Goal: Information Seeking & Learning: Learn about a topic

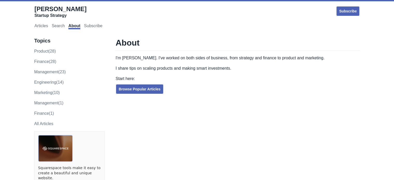
drag, startPoint x: 0, startPoint y: 0, endPoint x: 375, endPoint y: 26, distance: 376.2
click at [375, 26] on div "Howie Mann Startup Strategy Subscribe Articles Search About Subscribe" at bounding box center [197, 17] width 384 height 29
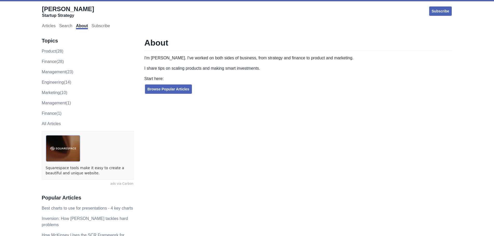
click at [222, 31] on div "Articles Search About Subscribe" at bounding box center [247, 25] width 411 height 11
click at [170, 91] on link "Browse Popular Articles" at bounding box center [168, 89] width 48 height 10
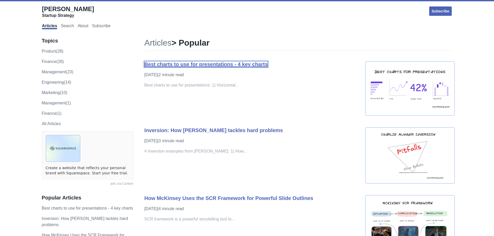
click at [234, 63] on link "Best charts to use for presentations - 4 key charts" at bounding box center [205, 64] width 123 height 6
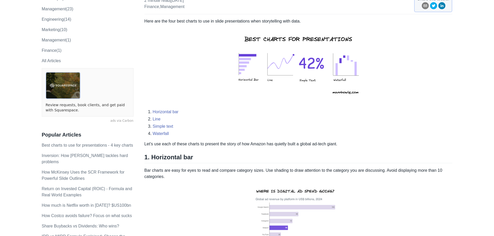
scroll to position [69, 0]
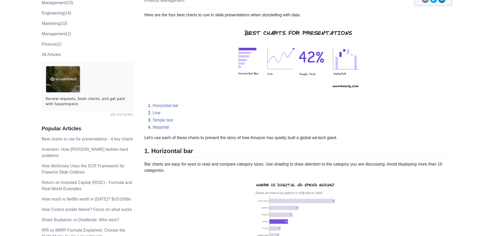
click at [211, 63] on p "Here are the four best charts to use in slide presentations when storytelling w…" at bounding box center [298, 55] width 308 height 87
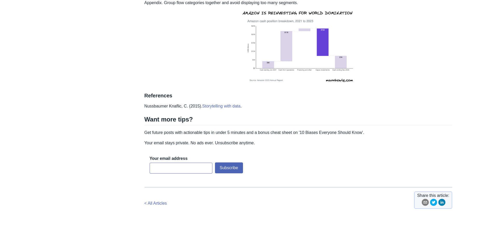
scroll to position [692, 0]
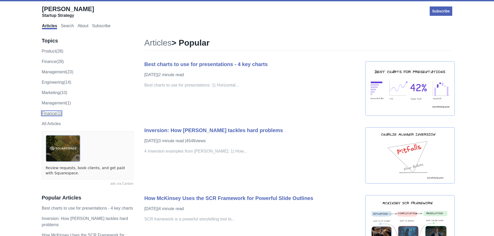
click at [45, 111] on link "Finance (1)" at bounding box center [52, 113] width 20 height 4
click at [53, 52] on link "product (28)" at bounding box center [53, 51] width 22 height 4
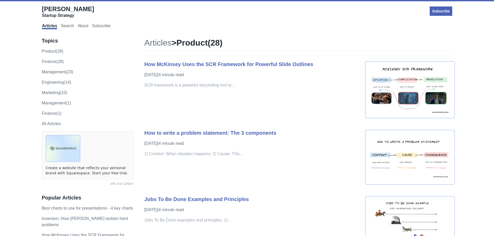
click at [52, 58] on div "product (28) finance (28) management (23) engineering (14) marketing (10) Manag…" at bounding box center [88, 82] width 92 height 68
click at [54, 64] on p "finance (28)" at bounding box center [88, 62] width 92 height 6
click at [54, 63] on link "finance (28)" at bounding box center [53, 61] width 22 height 4
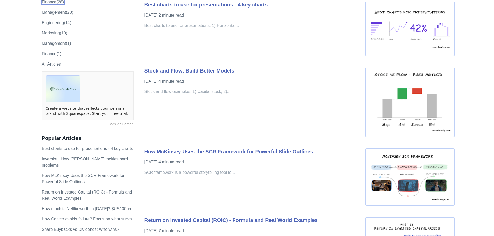
scroll to position [69, 0]
